Goal: Task Accomplishment & Management: Manage account settings

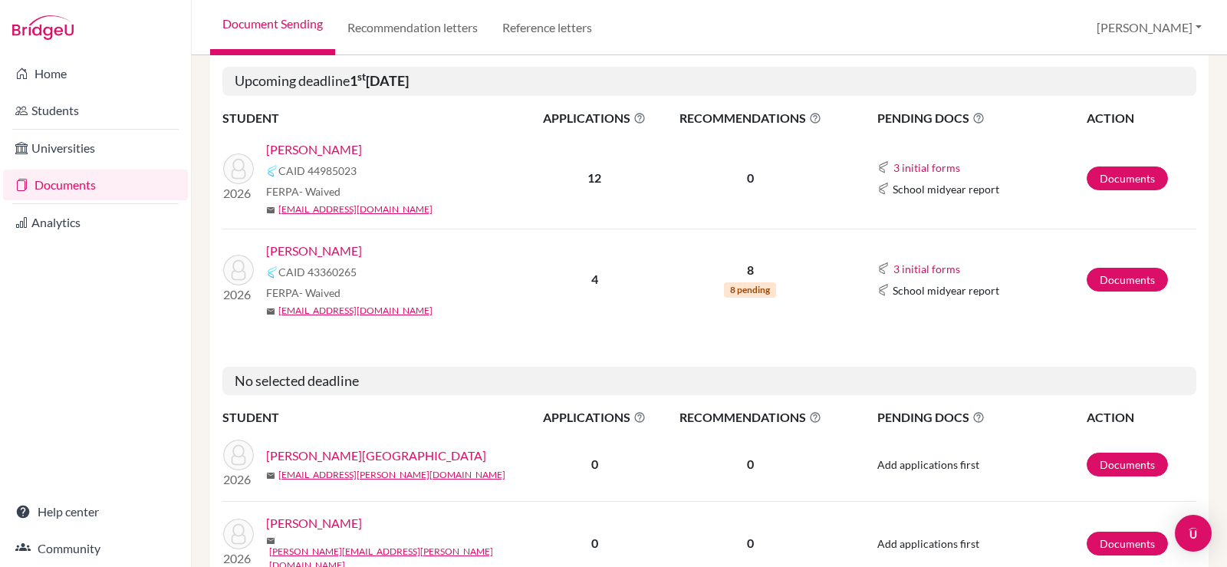
scroll to position [230, 0]
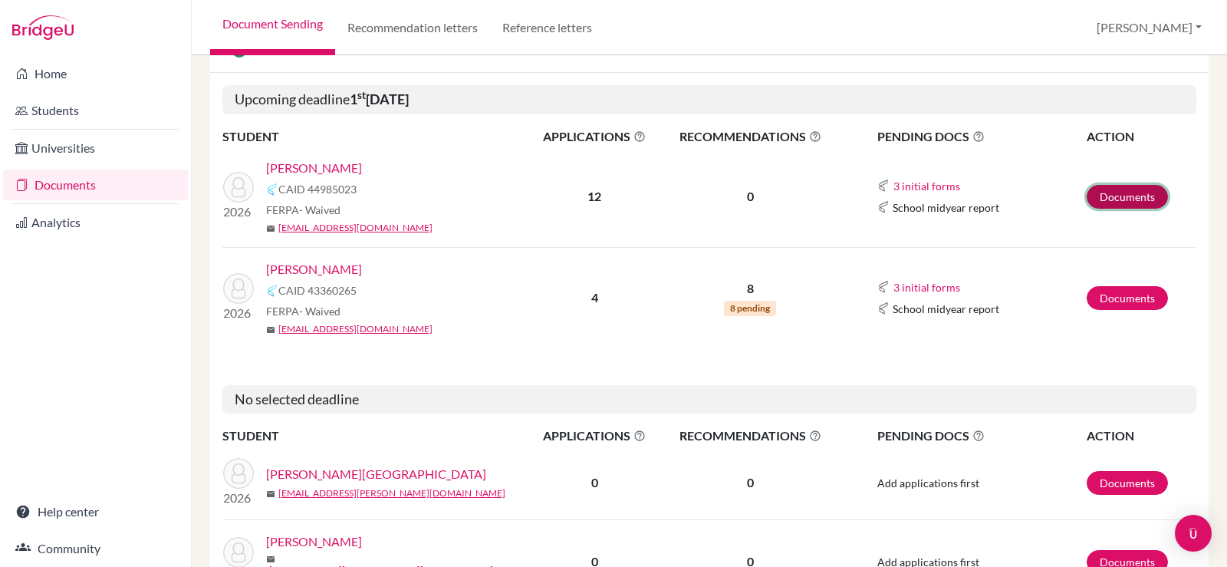
click at [1111, 197] on link "Documents" at bounding box center [1126, 197] width 81 height 24
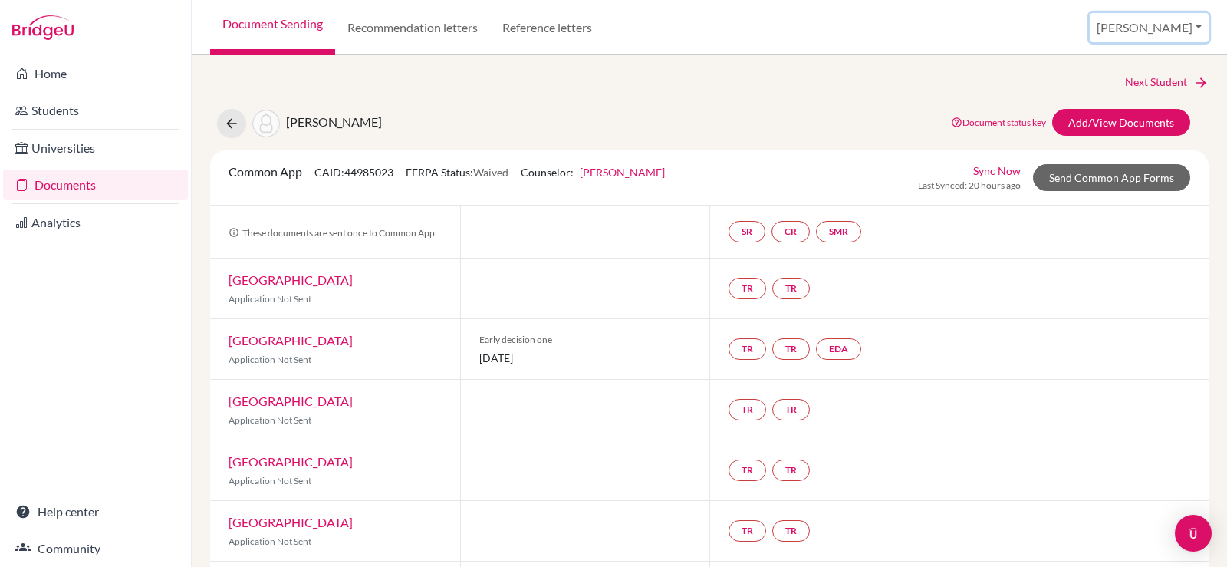
click at [1177, 26] on button "[PERSON_NAME]" at bounding box center [1148, 27] width 119 height 29
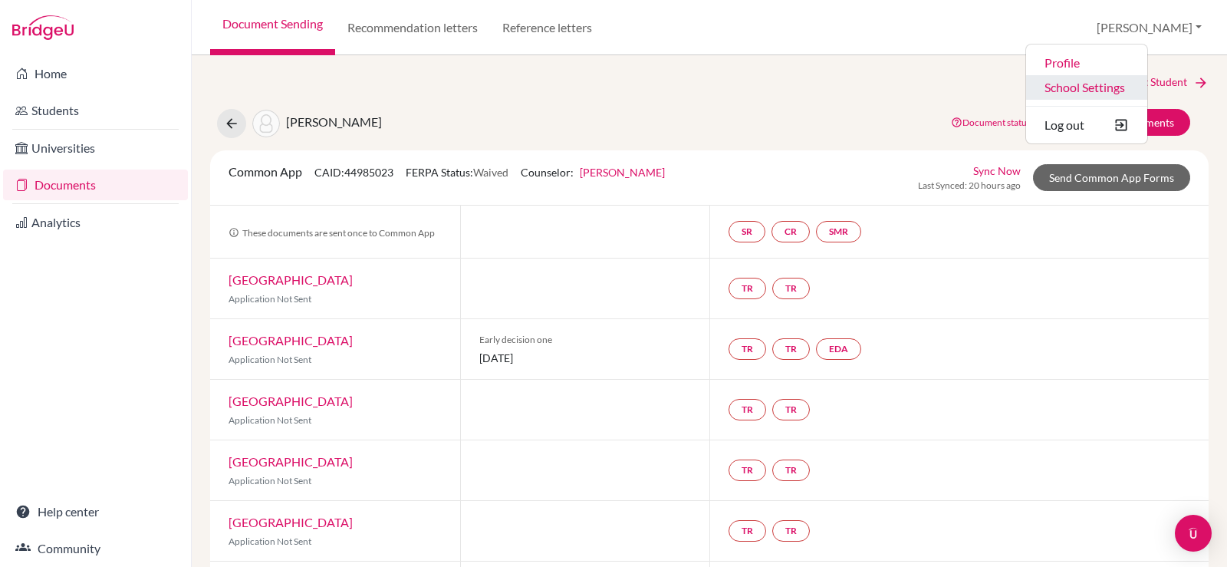
click at [1136, 82] on link "School Settings" at bounding box center [1086, 87] width 121 height 25
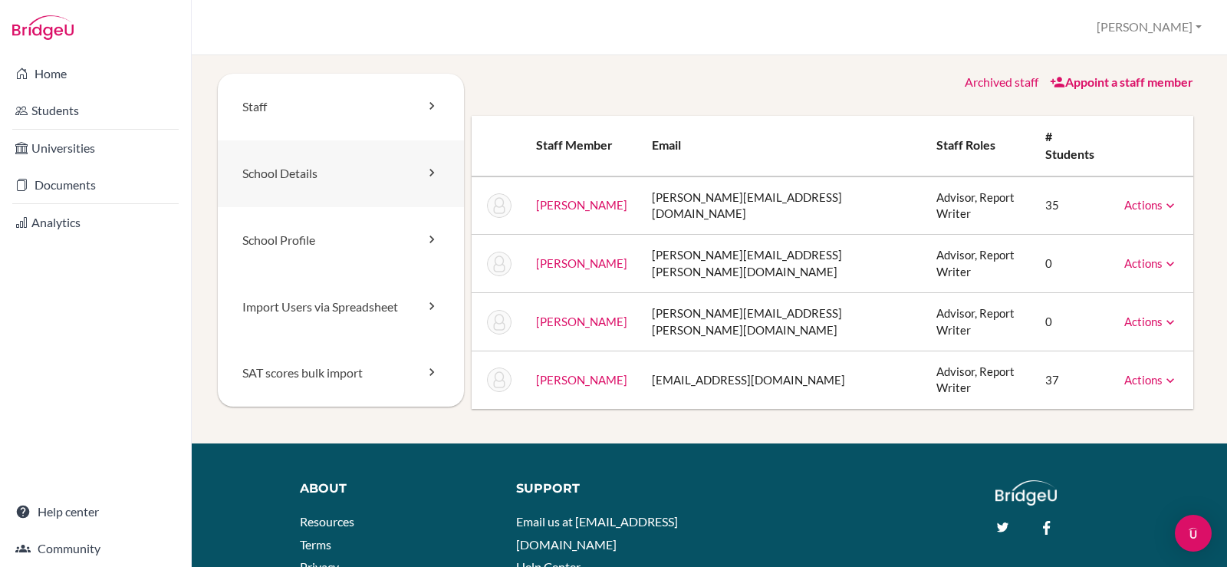
click at [326, 168] on link "School Details" at bounding box center [341, 173] width 246 height 67
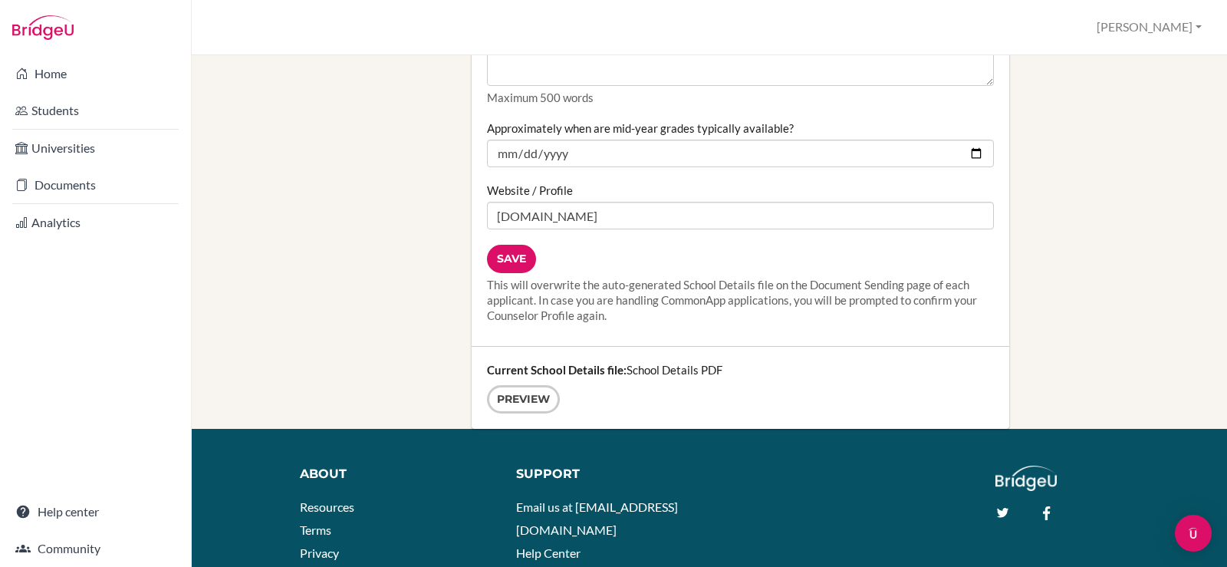
scroll to position [1993, 0]
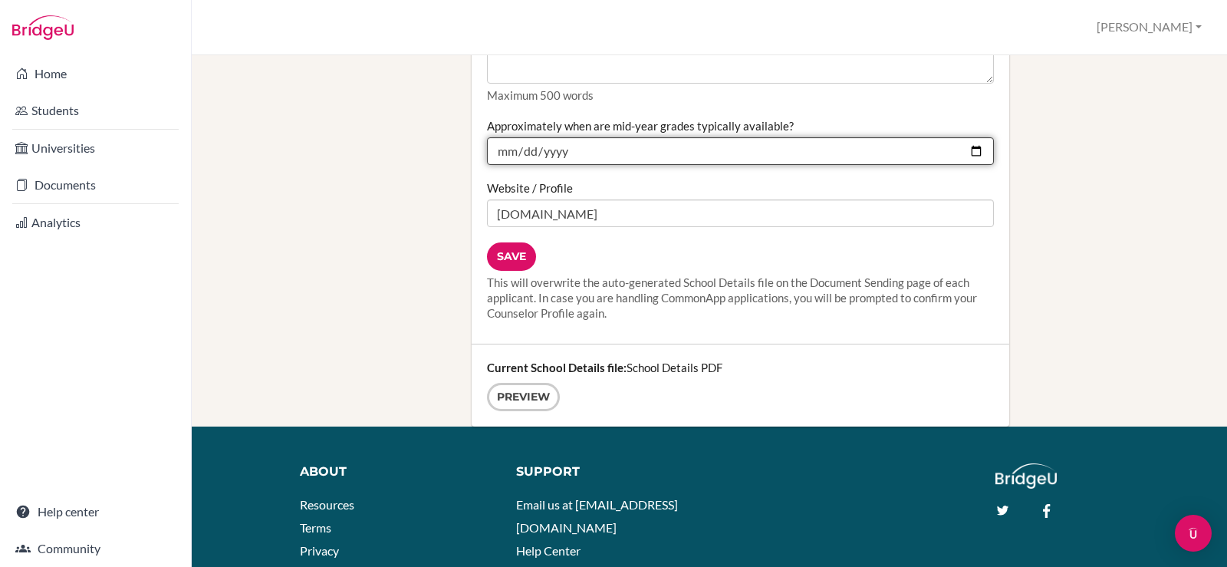
click at [958, 151] on input "2026-01-24" at bounding box center [740, 151] width 507 height 28
type input "2026-01-23"
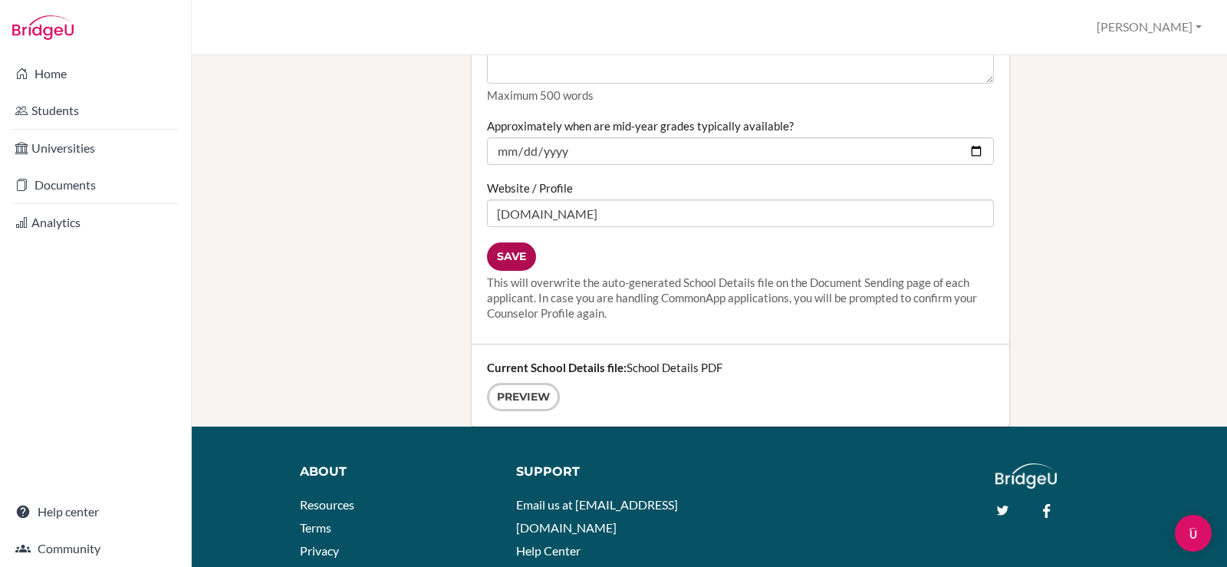
click at [505, 251] on input "Save" at bounding box center [511, 256] width 49 height 28
